Goal: Check status

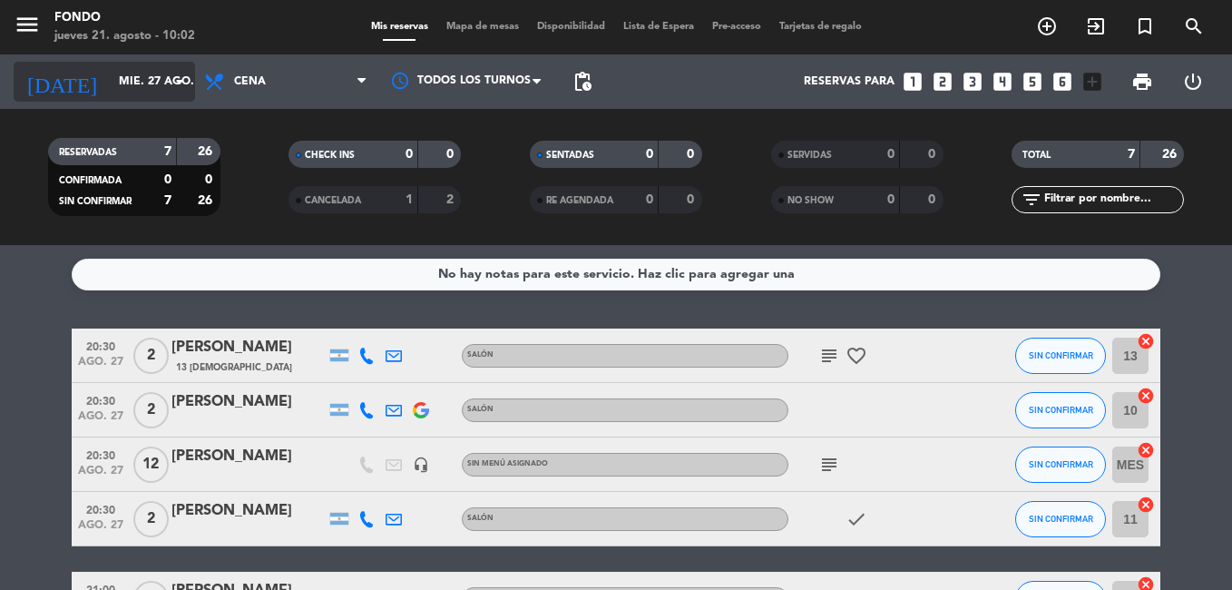
click at [172, 81] on icon "arrow_drop_down" at bounding box center [180, 82] width 22 height 22
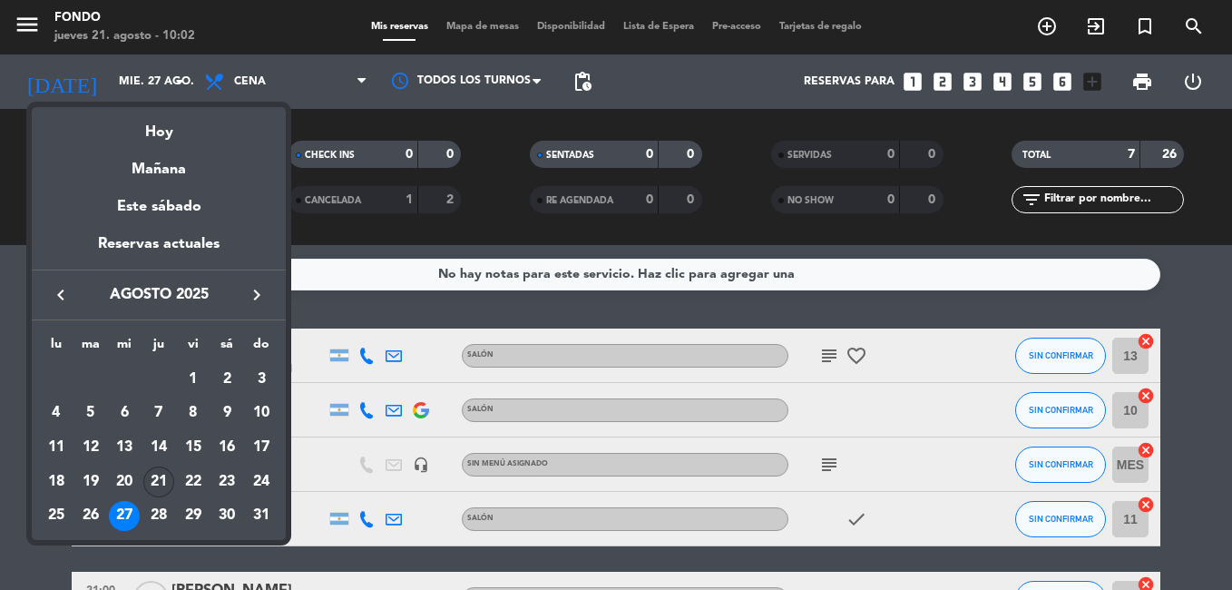
click at [168, 477] on div "21" at bounding box center [158, 481] width 31 height 31
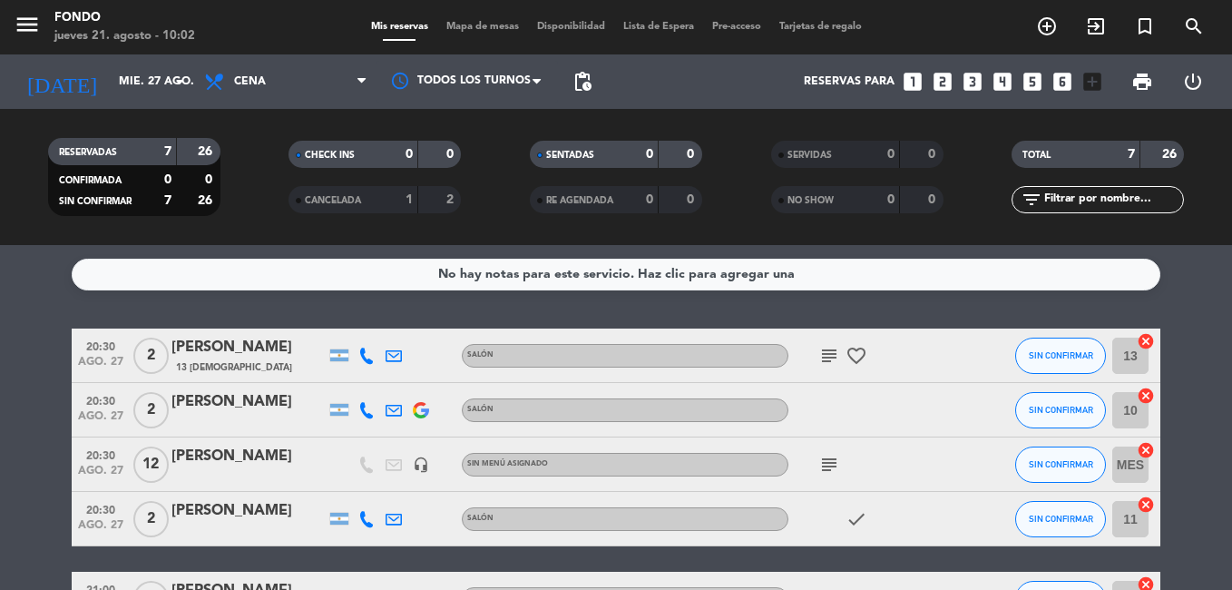
type input "jue. 21 ago."
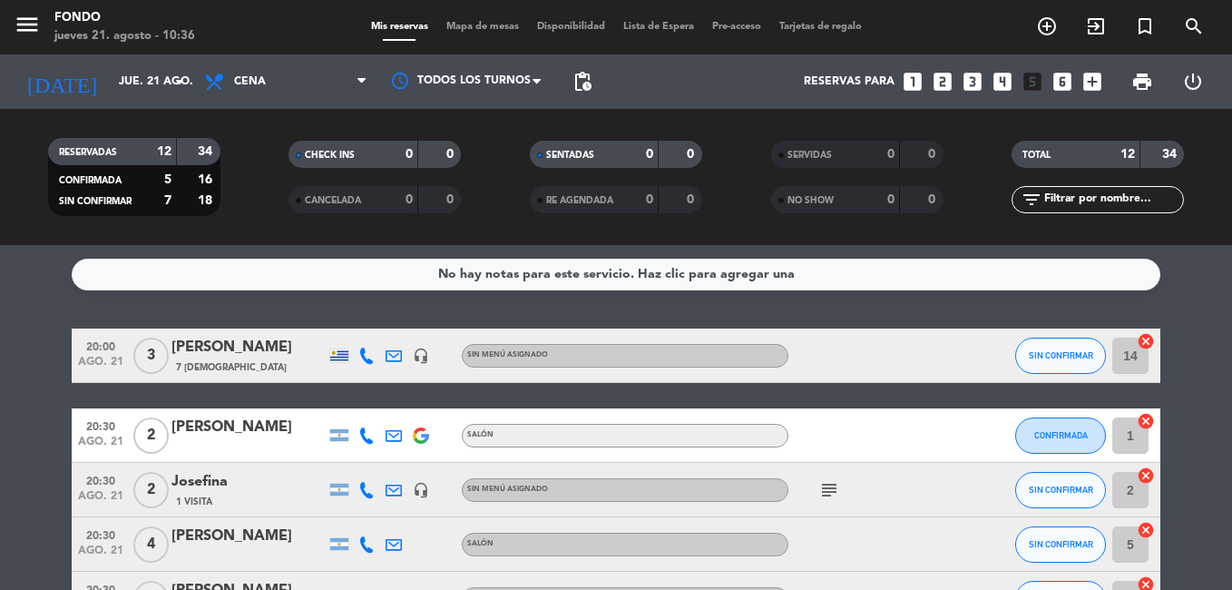
click at [0, 323] on html "close × Fondo × chrome_reader_mode Listado de Reservas account_box Clientes acc…" at bounding box center [616, 295] width 1232 height 590
